Goal: Information Seeking & Learning: Stay updated

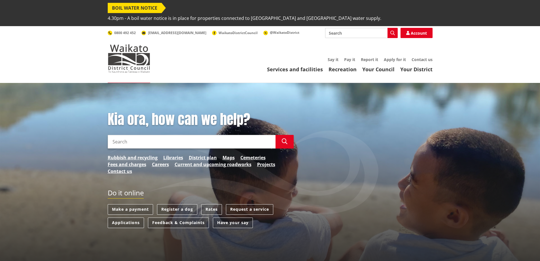
click at [339, 28] on input "Search" at bounding box center [361, 33] width 73 height 10
type input "[MEDICAL_DATA]"
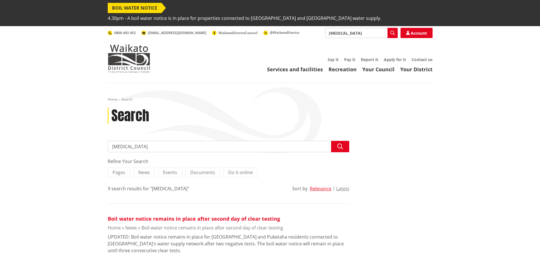
scroll to position [57, 0]
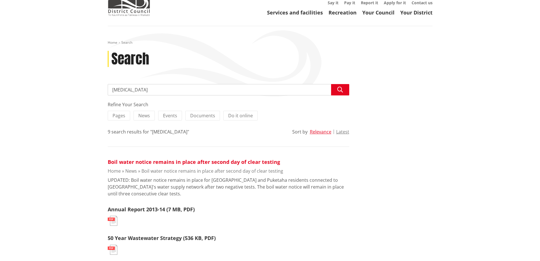
click at [214, 158] on link "Boil water notice remains in place after second day of clear testing" at bounding box center [194, 161] width 172 height 7
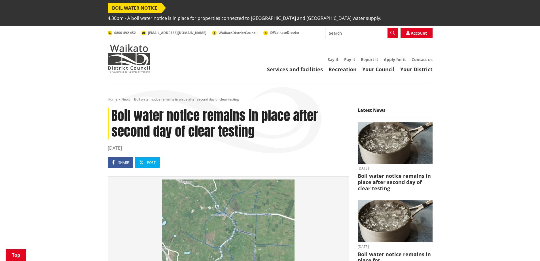
scroll to position [142, 0]
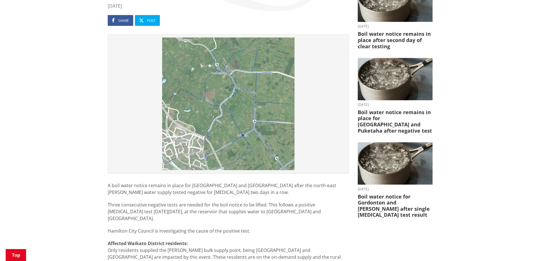
click at [216, 109] on img at bounding box center [228, 103] width 235 height 132
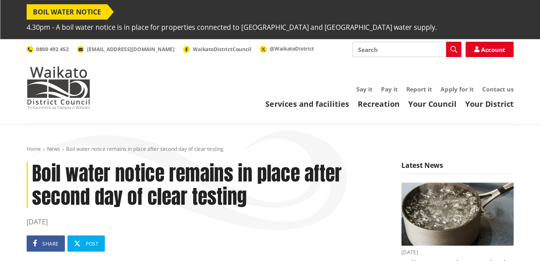
scroll to position [113, 0]
